Goal: Information Seeking & Learning: Check status

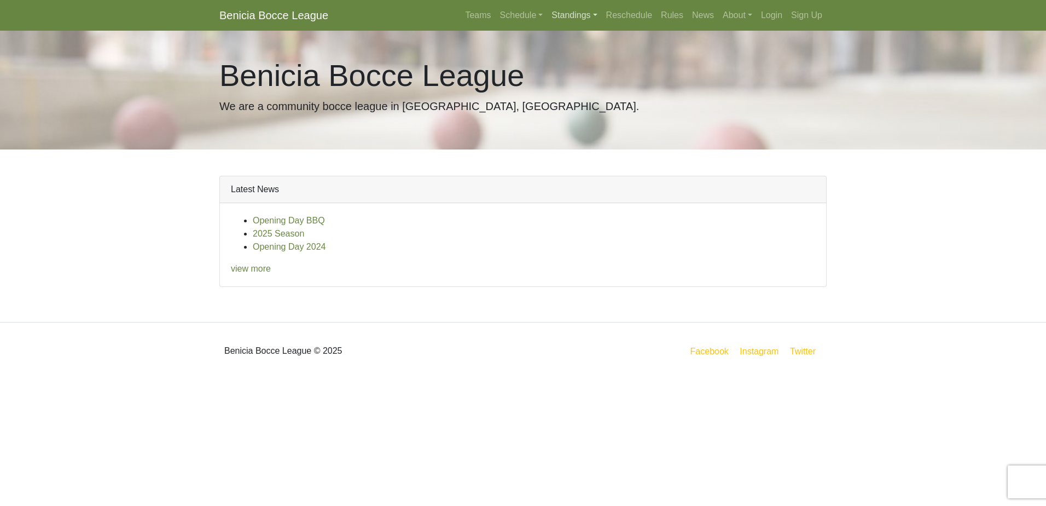
click at [563, 13] on link "Standings" at bounding box center [574, 15] width 54 height 22
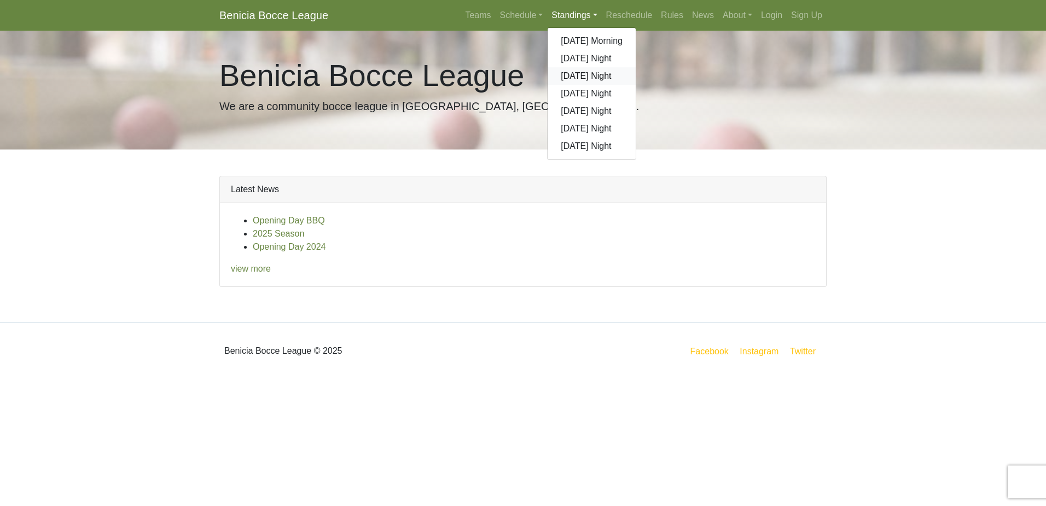
click at [604, 75] on link "[DATE] Night" at bounding box center [592, 76] width 88 height 18
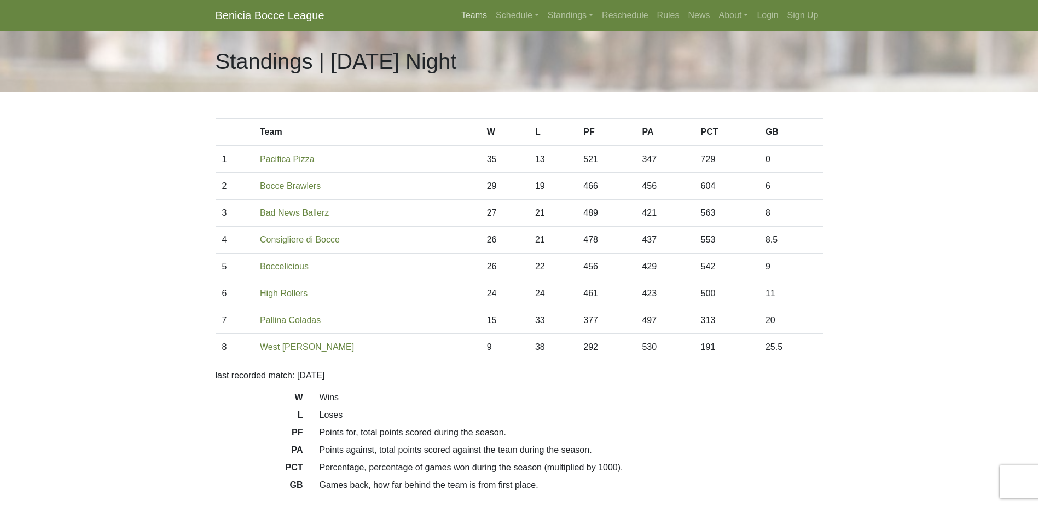
click at [479, 18] on link "Teams" at bounding box center [474, 15] width 34 height 22
